Goal: Information Seeking & Learning: Learn about a topic

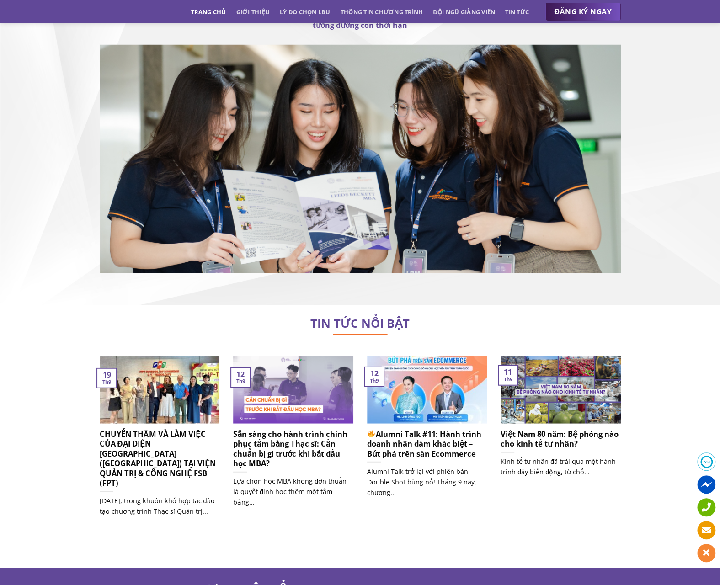
scroll to position [5793, 0]
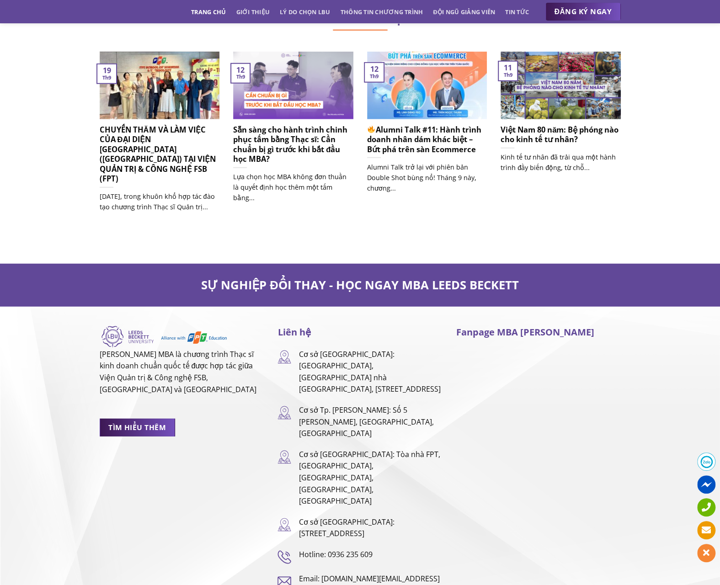
drag, startPoint x: 379, startPoint y: 360, endPoint x: 416, endPoint y: 385, distance: 44.9
click at [416, 405] on p "Cơ sở Tp. [PERSON_NAME]: Số 5 [PERSON_NAME], [GEOGRAPHIC_DATA], [GEOGRAPHIC_DAT…" at bounding box center [371, 422] width 144 height 35
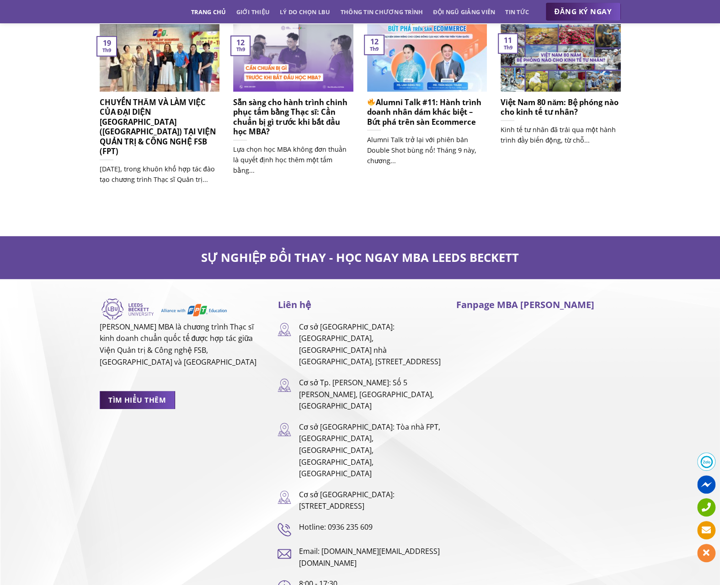
copy p "Số 5 [PERSON_NAME], [GEOGRAPHIC_DATA], [GEOGRAPHIC_DATA][PERSON_NAME]"
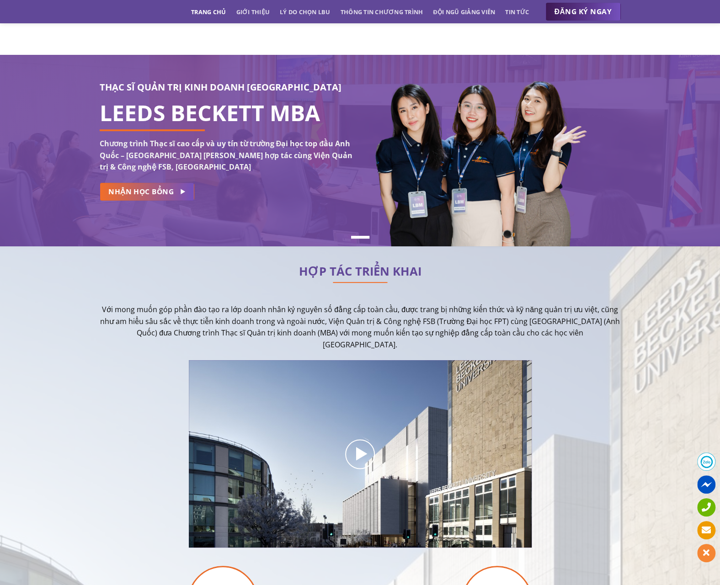
scroll to position [0, 0]
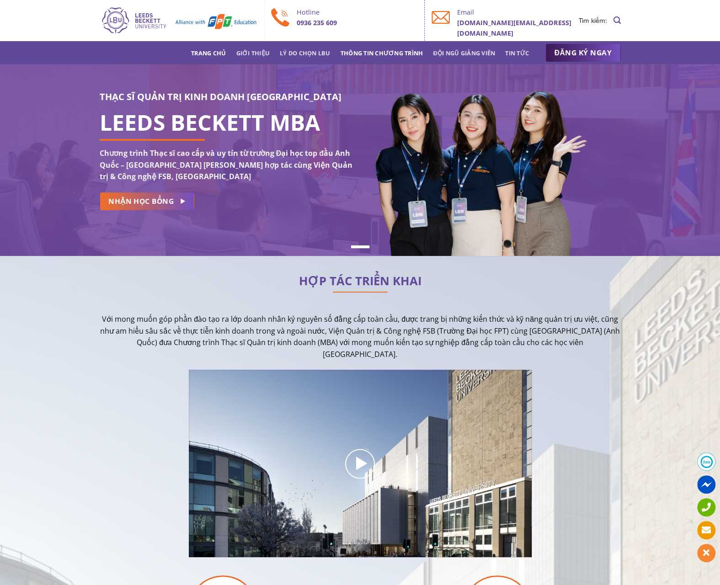
click at [359, 51] on link "Thông tin chương trình" at bounding box center [382, 53] width 83 height 16
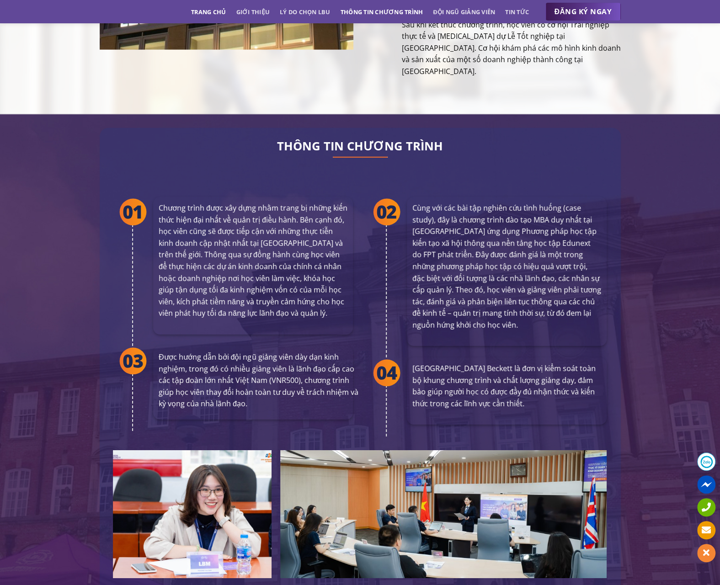
scroll to position [1664, 0]
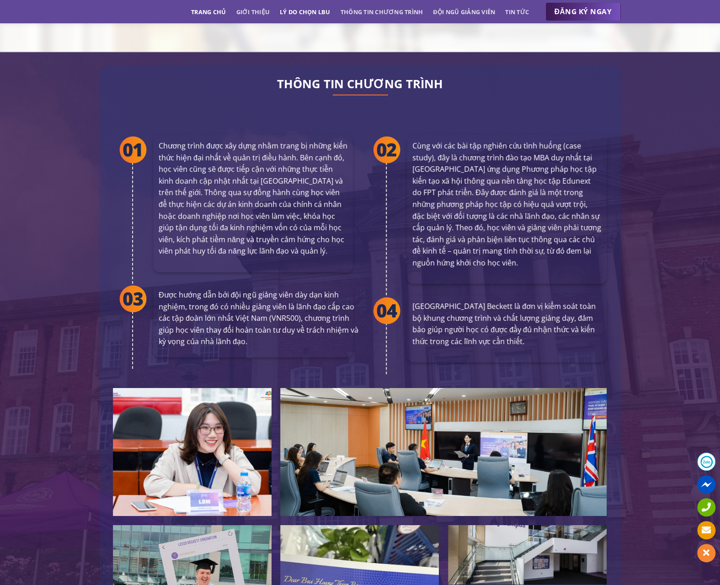
click at [298, 11] on link "Lý do chọn LBU" at bounding box center [305, 12] width 51 height 16
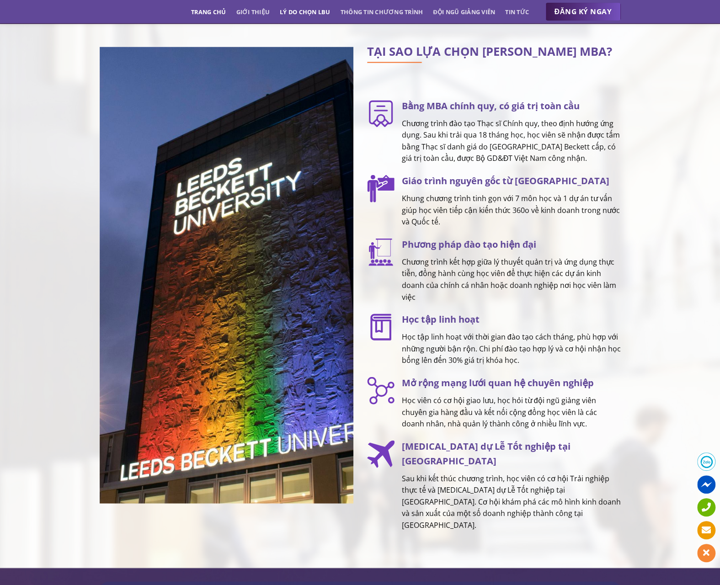
scroll to position [1147, 0]
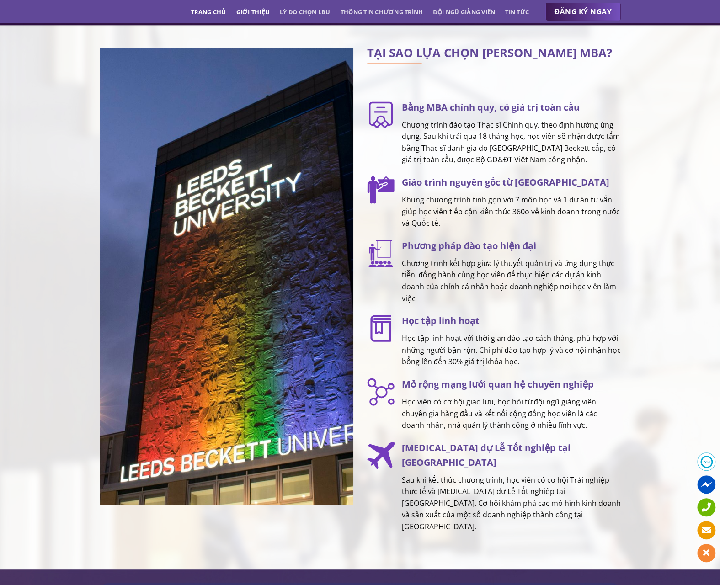
click at [242, 9] on link "Giới thiệu" at bounding box center [253, 12] width 34 height 16
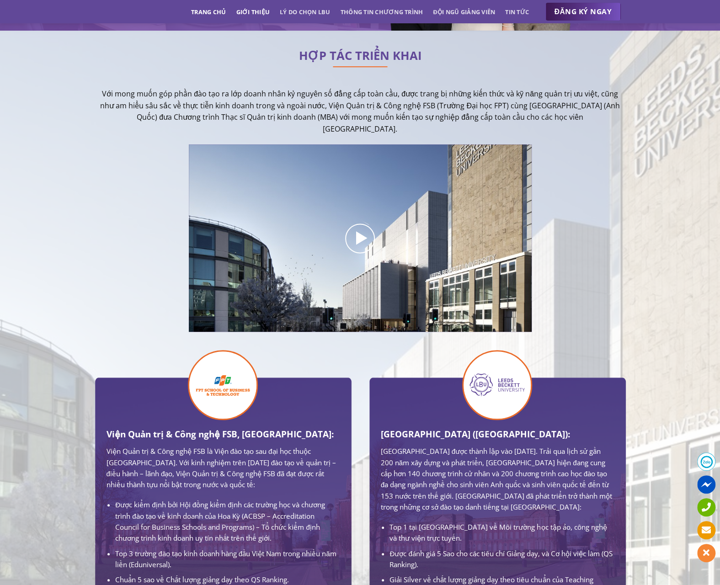
scroll to position [224, 0]
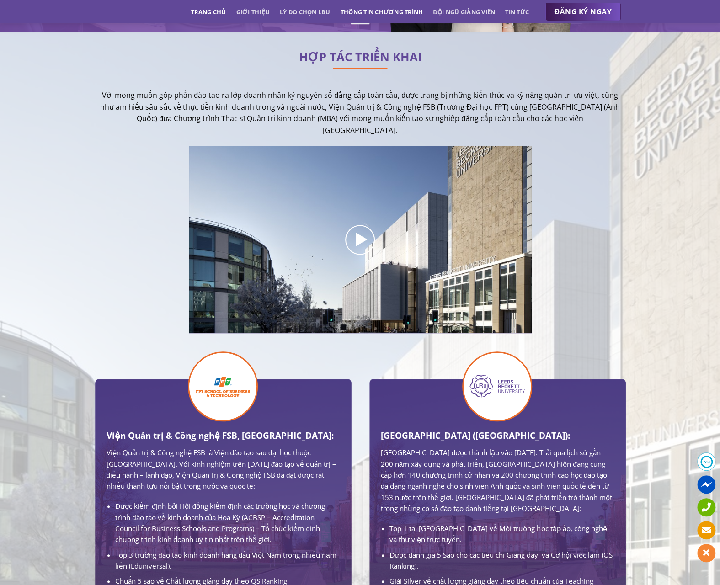
click at [378, 11] on link "Thông tin chương trình" at bounding box center [382, 12] width 83 height 16
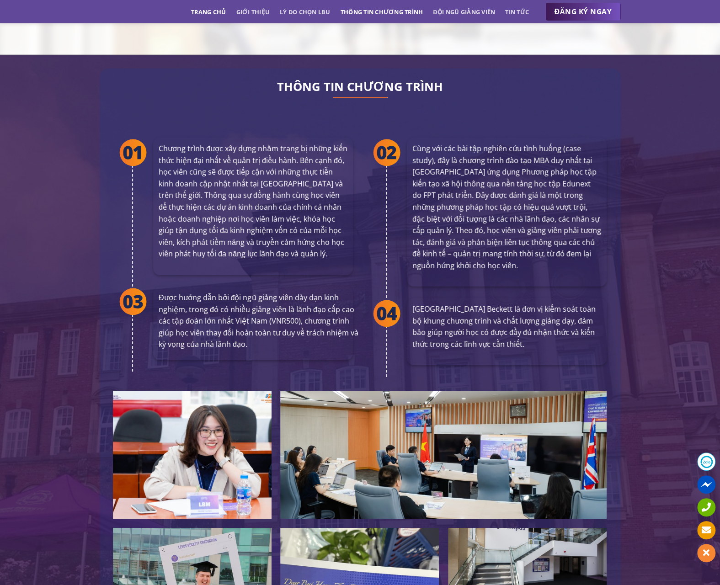
scroll to position [1664, 0]
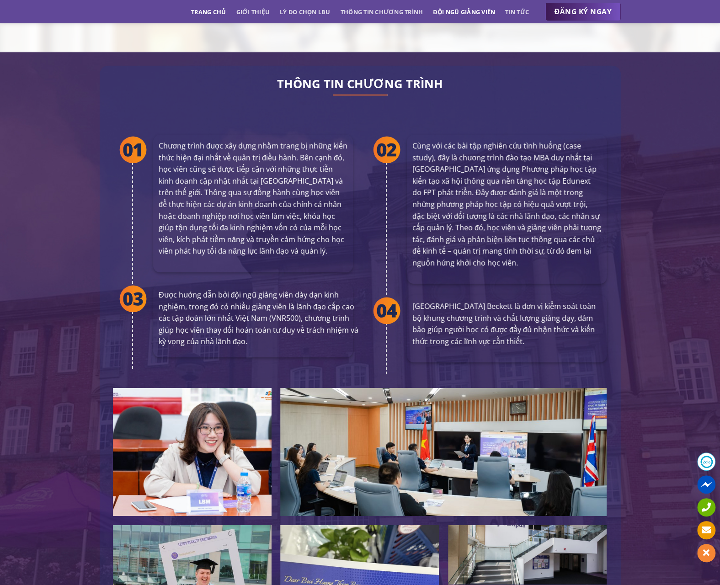
click at [444, 14] on link "Đội ngũ giảng viên" at bounding box center [464, 12] width 62 height 16
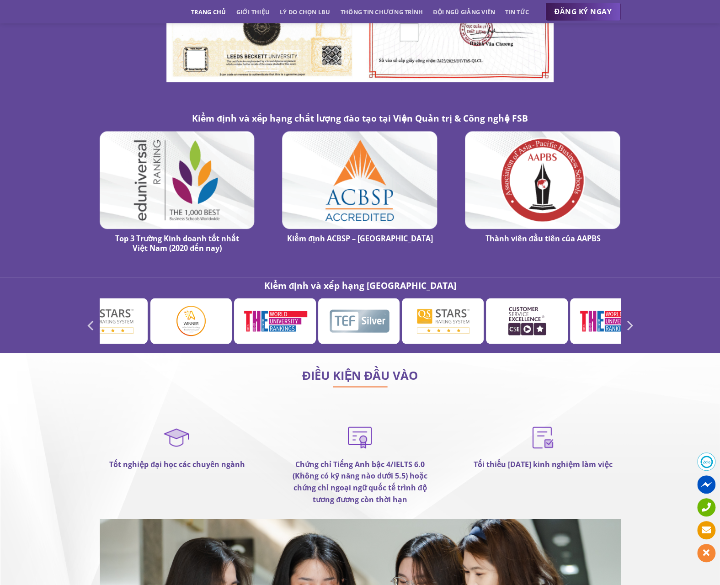
scroll to position [5207, 0]
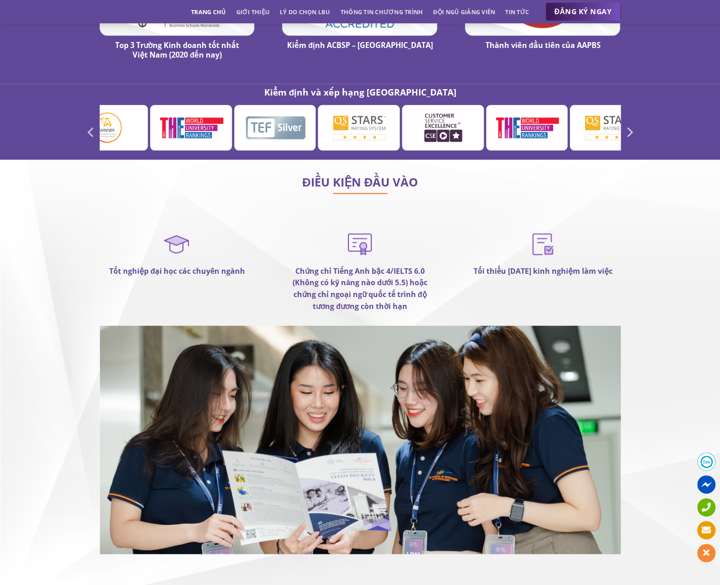
click at [548, 229] on img at bounding box center [542, 243] width 27 height 29
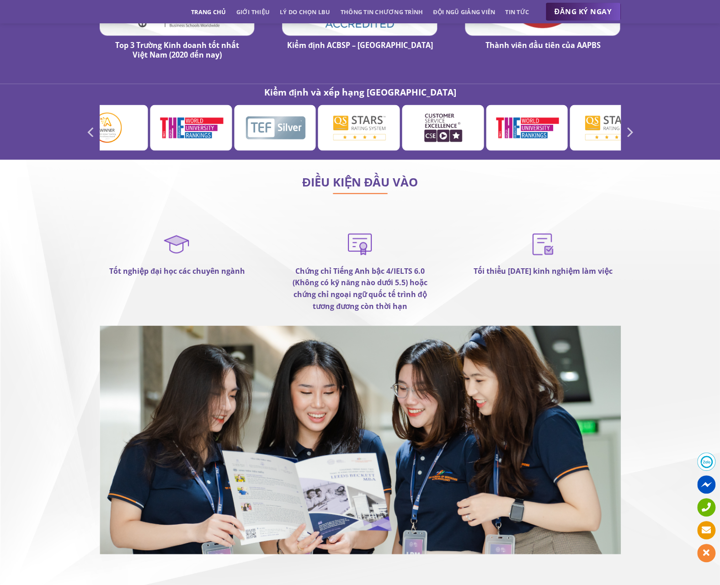
click at [548, 229] on img at bounding box center [542, 243] width 27 height 29
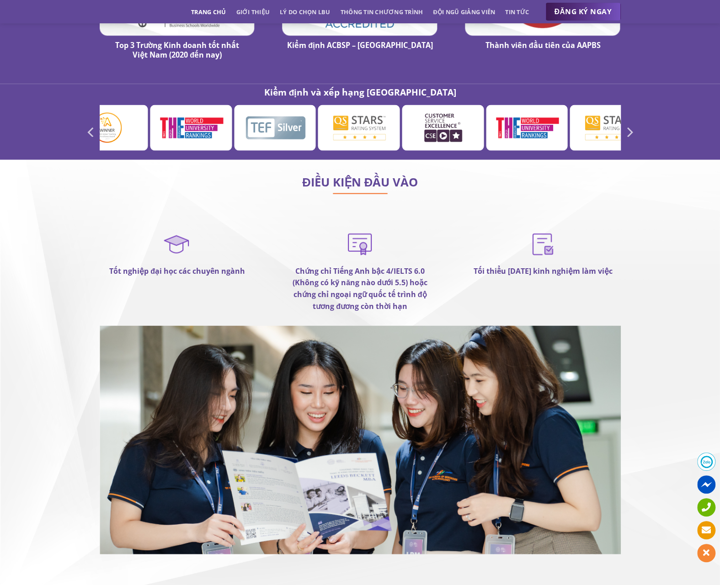
click at [548, 229] on img at bounding box center [542, 243] width 27 height 29
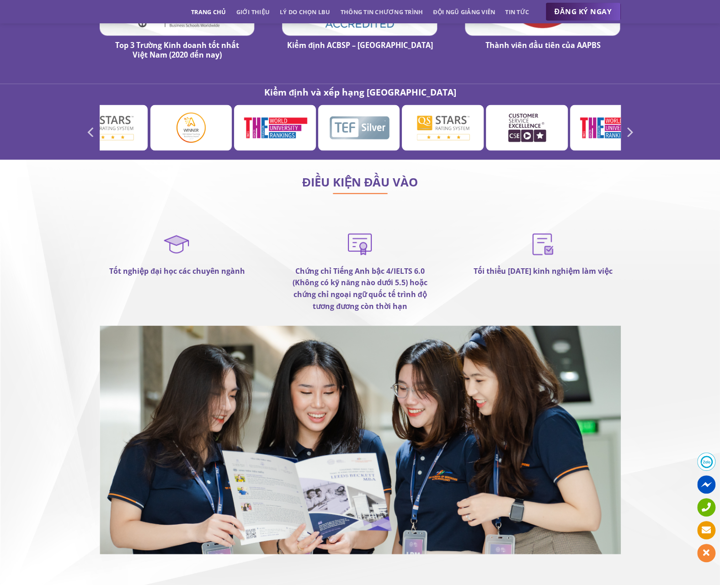
click at [509, 338] on img at bounding box center [360, 440] width 521 height 229
click at [174, 229] on img at bounding box center [176, 243] width 27 height 29
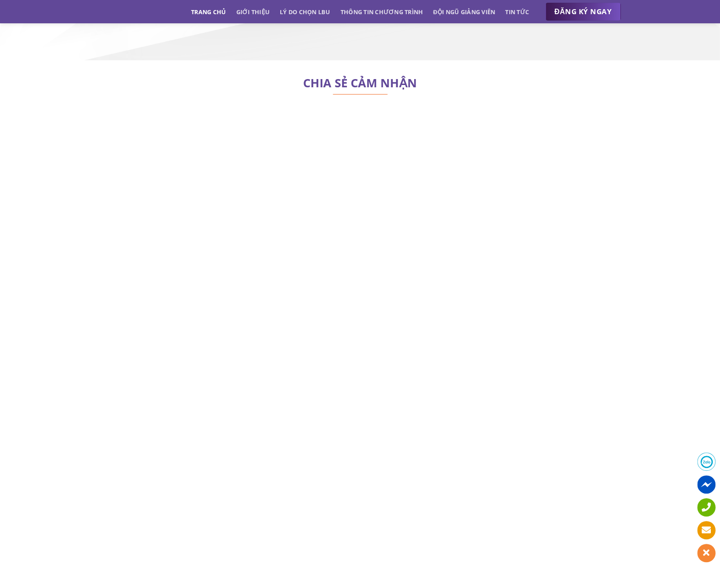
scroll to position [3683, 0]
